Goal: Information Seeking & Learning: Learn about a topic

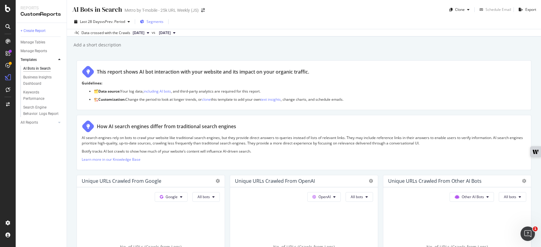
click at [157, 21] on span "Segments" at bounding box center [154, 21] width 17 height 5
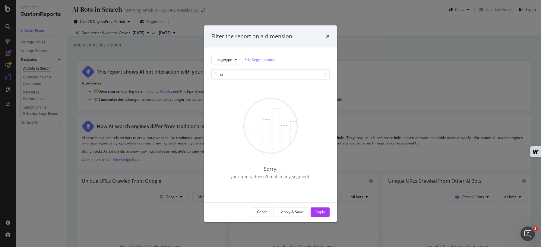
type input "s"
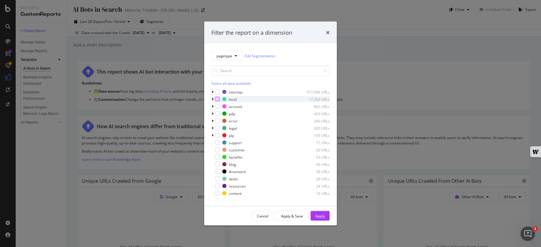
click at [217, 99] on div "modal" at bounding box center [217, 99] width 5 height 5
drag, startPoint x: 317, startPoint y: 213, endPoint x: 178, endPoint y: 84, distance: 189.8
click at [317, 213] on div "Apply" at bounding box center [319, 215] width 9 height 5
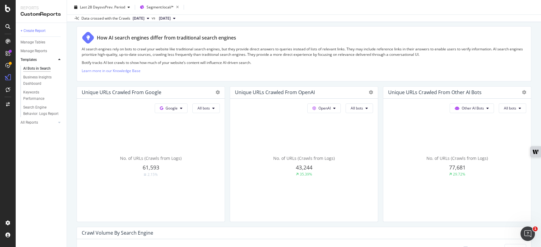
scroll to position [85, 0]
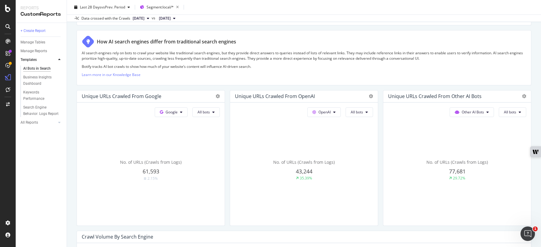
click at [171, 16] on span "2025 Aug. 1st" at bounding box center [165, 18] width 12 height 5
click at [248, 19] on div "Data crossed with the Crawls 2025 Aug. 29th vs 2025 Aug. 1st" at bounding box center [304, 17] width 474 height 7
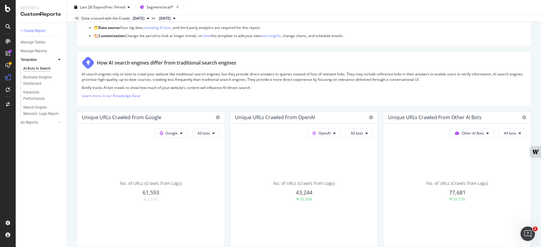
scroll to position [62, 0]
click at [171, 19] on span "2025 Aug. 1st" at bounding box center [165, 18] width 12 height 5
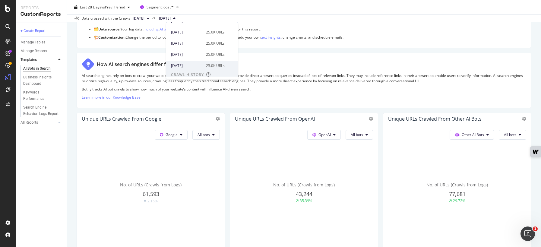
scroll to position [76, 0]
click at [195, 51] on div "2025 Jul. 4th" at bounding box center [186, 52] width 31 height 5
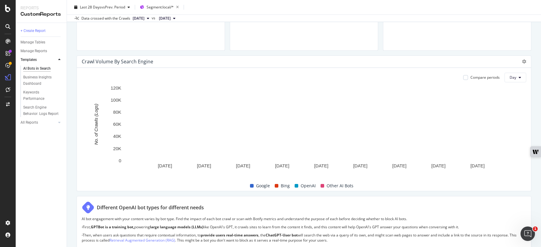
scroll to position [260, 0]
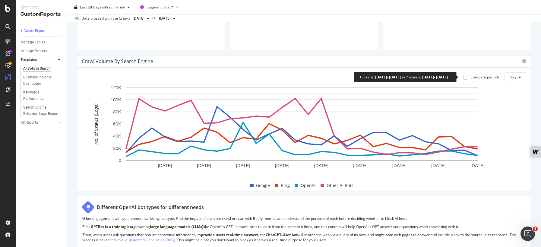
click at [482, 76] on div "Compare periods" at bounding box center [484, 76] width 29 height 5
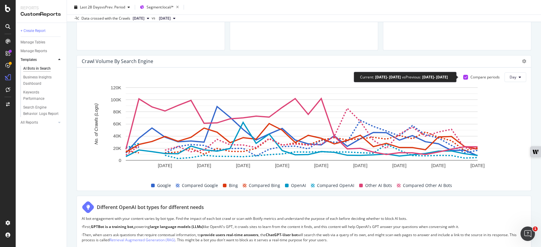
click at [482, 76] on div "Compare periods" at bounding box center [484, 76] width 29 height 5
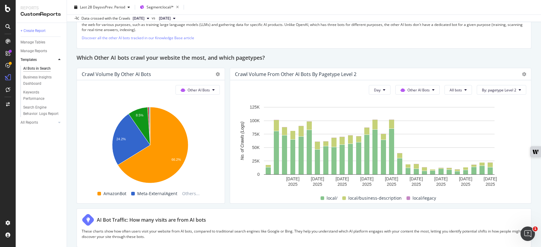
scroll to position [824, 0]
